Goal: Transaction & Acquisition: Obtain resource

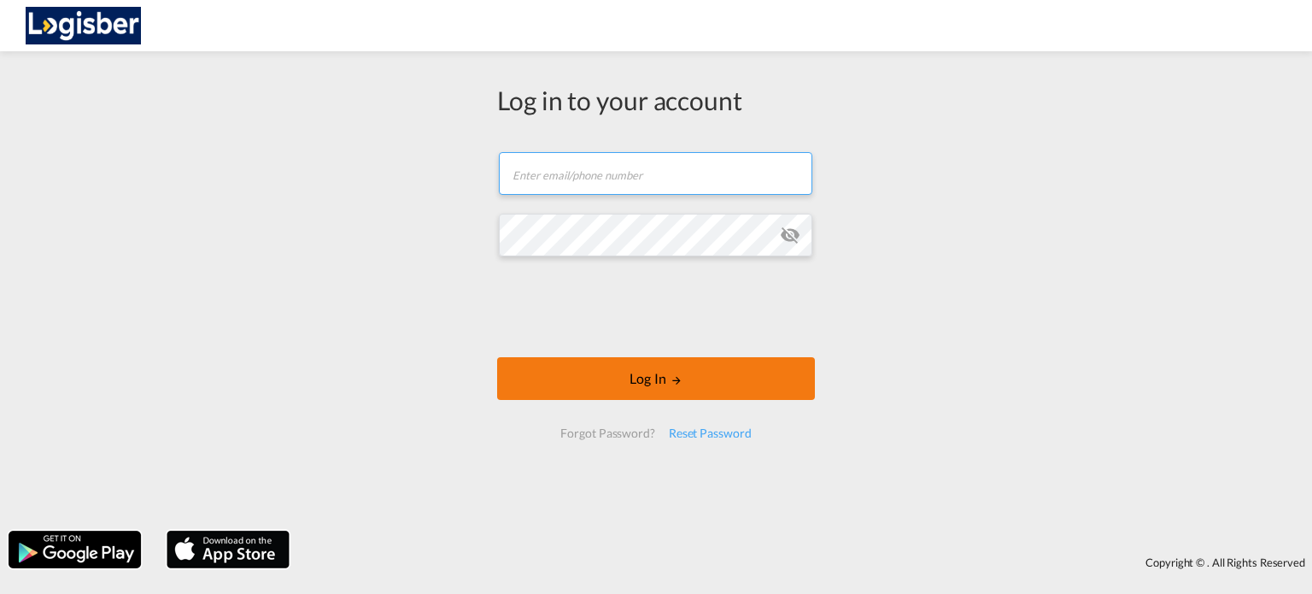
type input "[PERSON_NAME][EMAIL_ADDRESS][DOMAIN_NAME]"
click at [646, 382] on button "Log In" at bounding box center [656, 378] width 318 height 43
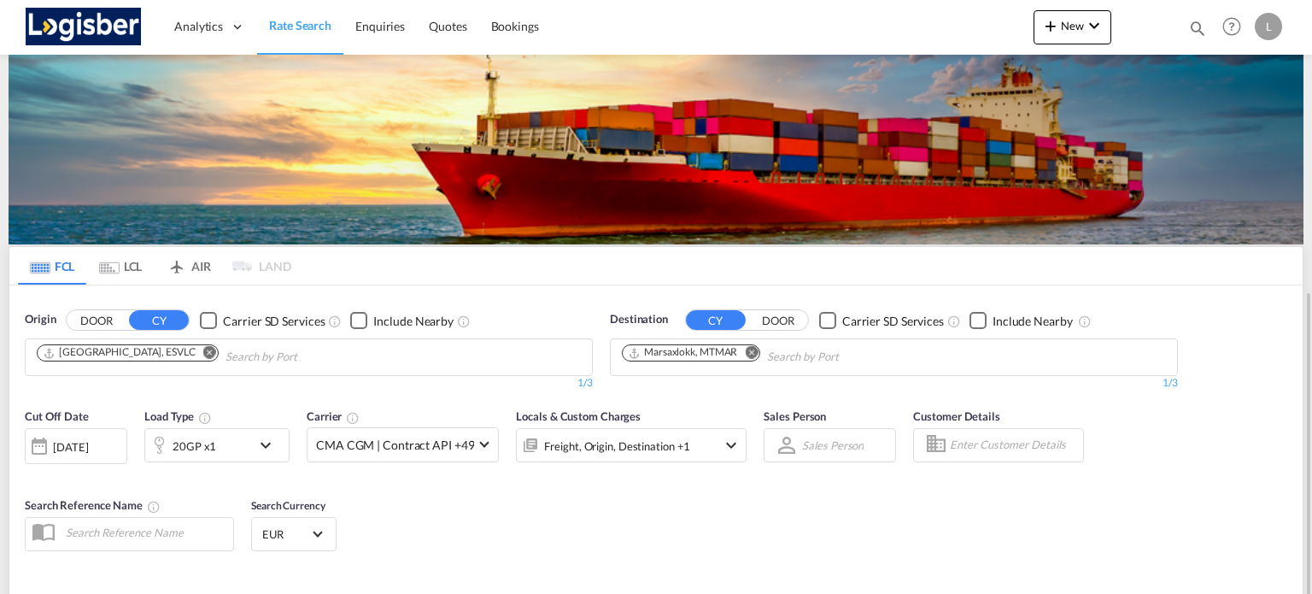
scroll to position [171, 0]
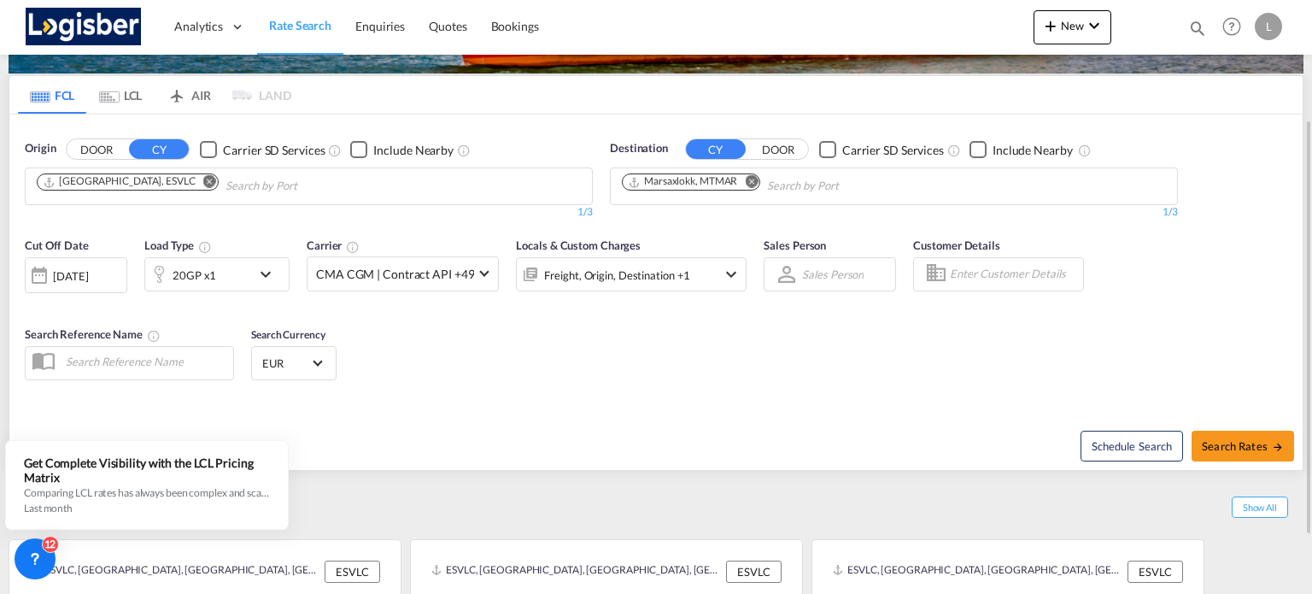
click at [757, 175] on md-icon "Remove" at bounding box center [751, 181] width 13 height 13
click at [749, 184] on body "Analytics Dashboard Rate Search Enquiries Quotes Bookings" at bounding box center [656, 297] width 1312 height 594
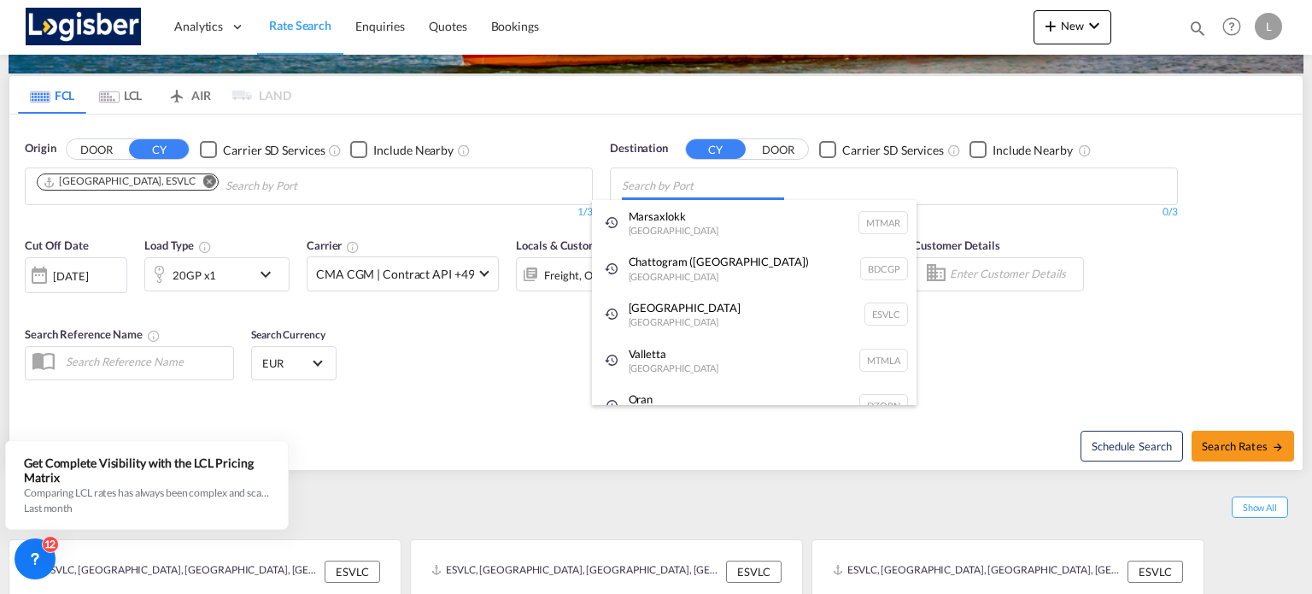
click at [630, 186] on body "Analytics Dashboard Rate Search Enquiries Quotes Bookings" at bounding box center [656, 297] width 1312 height 594
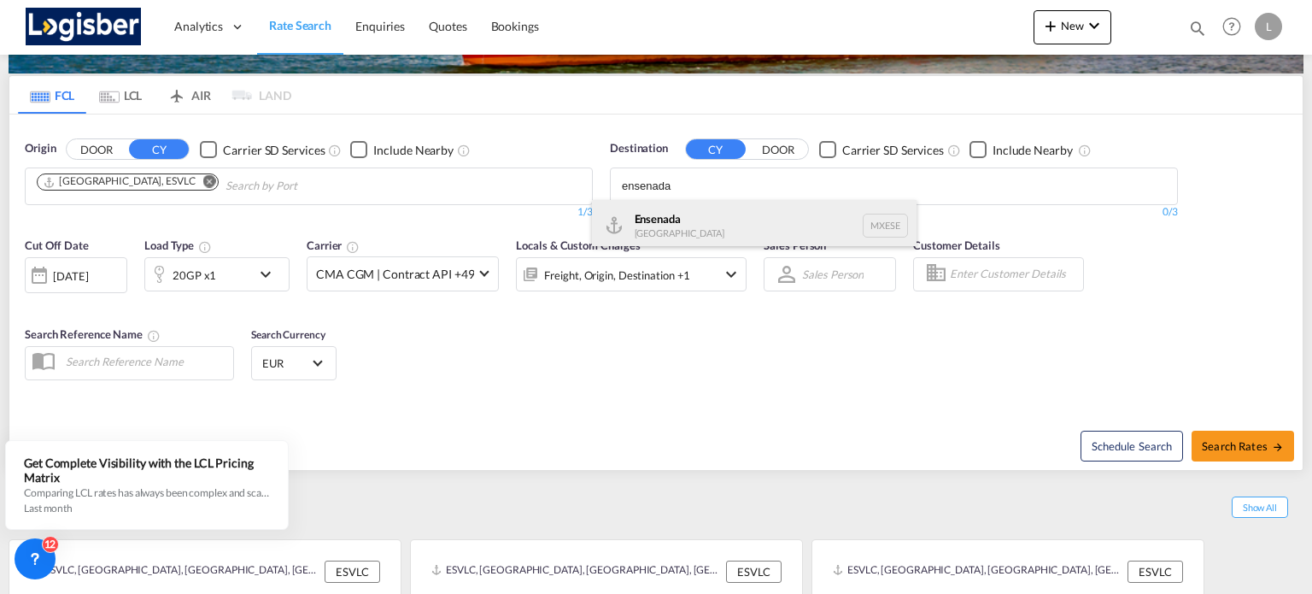
type input "ensenada"
click at [684, 211] on div "Ensenada [GEOGRAPHIC_DATA] MXESE" at bounding box center [754, 225] width 325 height 51
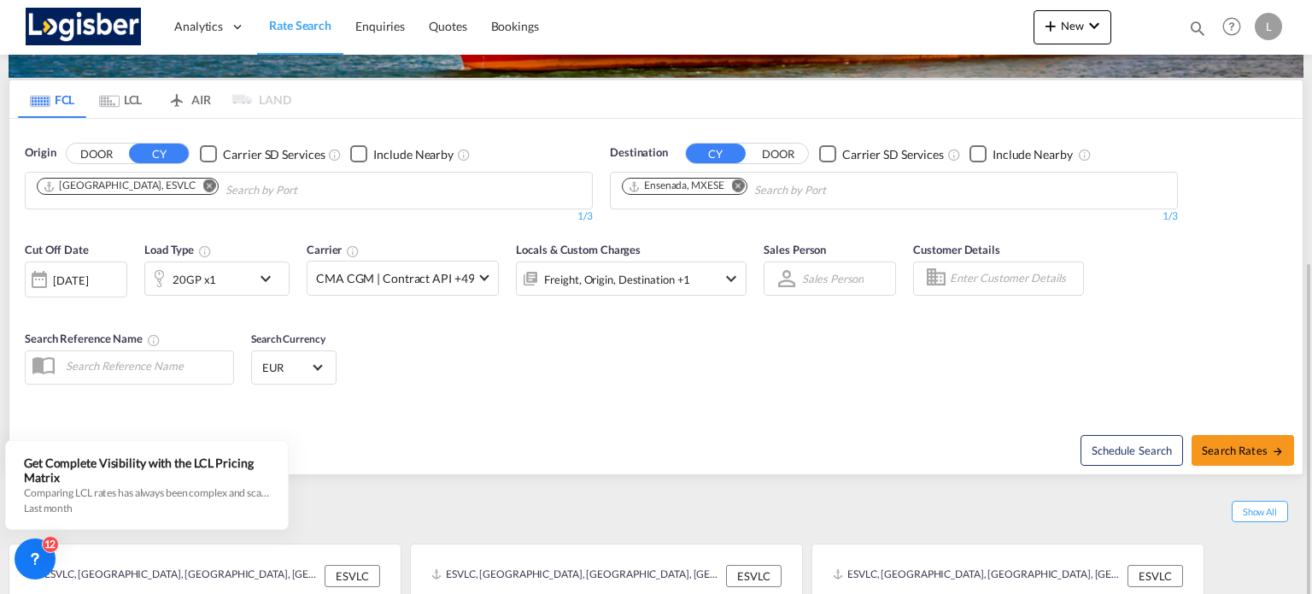
scroll to position [252, 0]
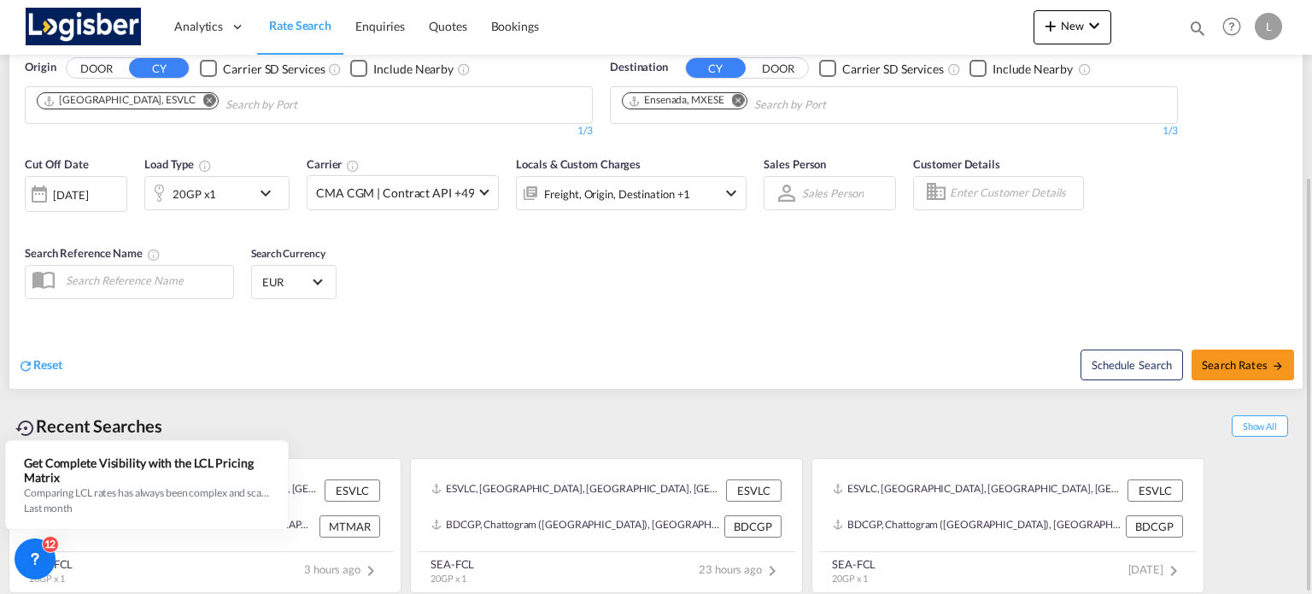
click at [442, 295] on div "Cut Off Date [DATE] [DATE] Load Type 20GP x1 Carrier CMA CGM | Contract API +49…" at bounding box center [655, 230] width 1293 height 167
click at [1209, 360] on span "Search Rates" at bounding box center [1243, 365] width 82 height 14
type input "ESVLC to MXESE / [DATE]"
